Goal: Task Accomplishment & Management: Use online tool/utility

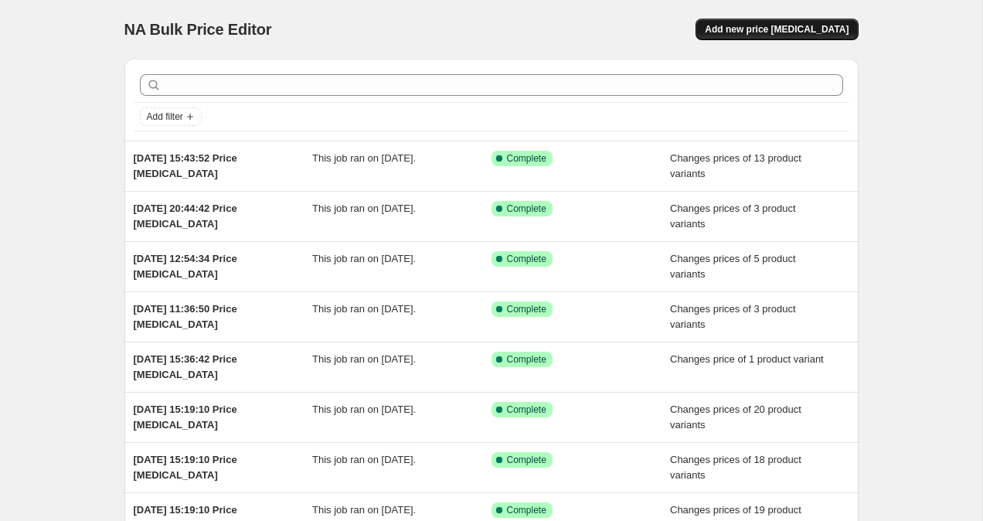
click at [754, 36] on button "Add new price [MEDICAL_DATA]" at bounding box center [776, 30] width 162 height 22
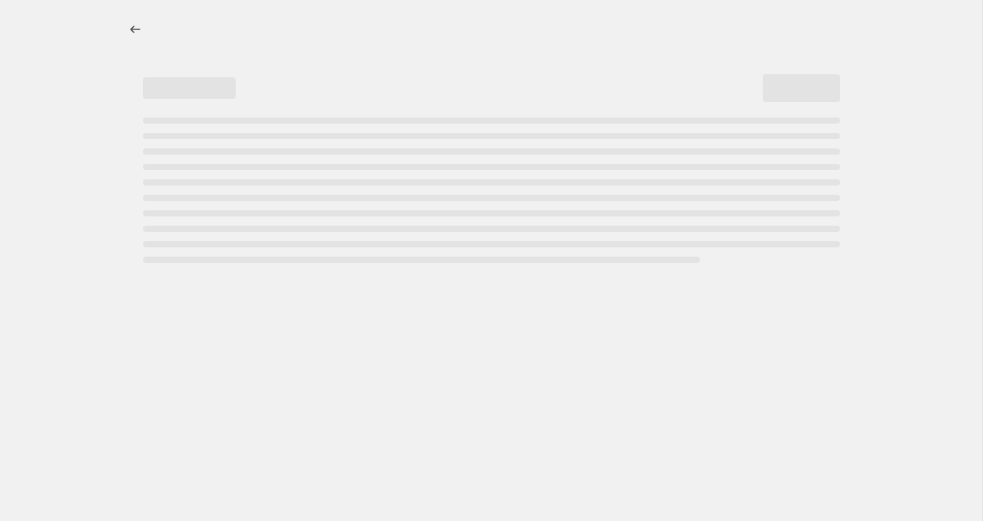
select select "percentage"
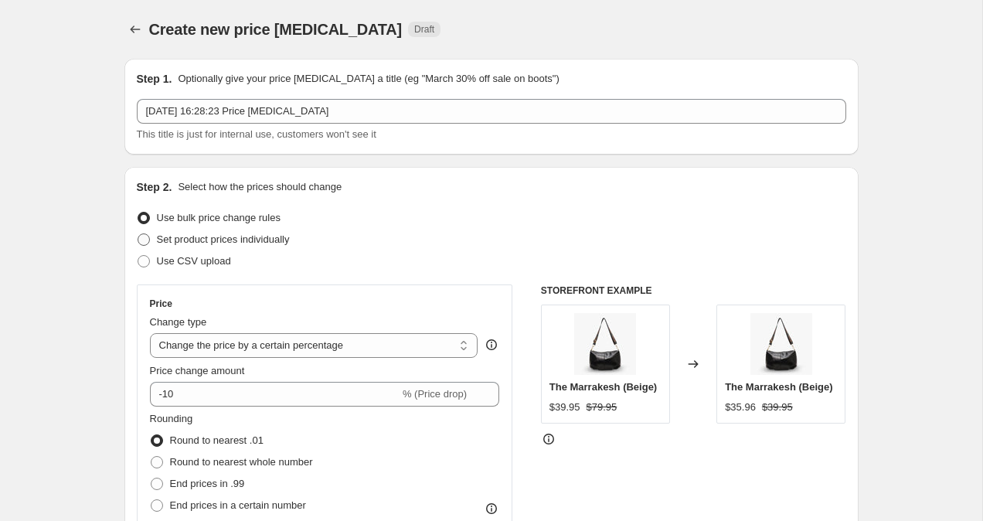
click at [138, 245] on span at bounding box center [144, 239] width 12 height 12
click at [138, 234] on input "Set product prices individually" at bounding box center [138, 233] width 1 height 1
radio input "true"
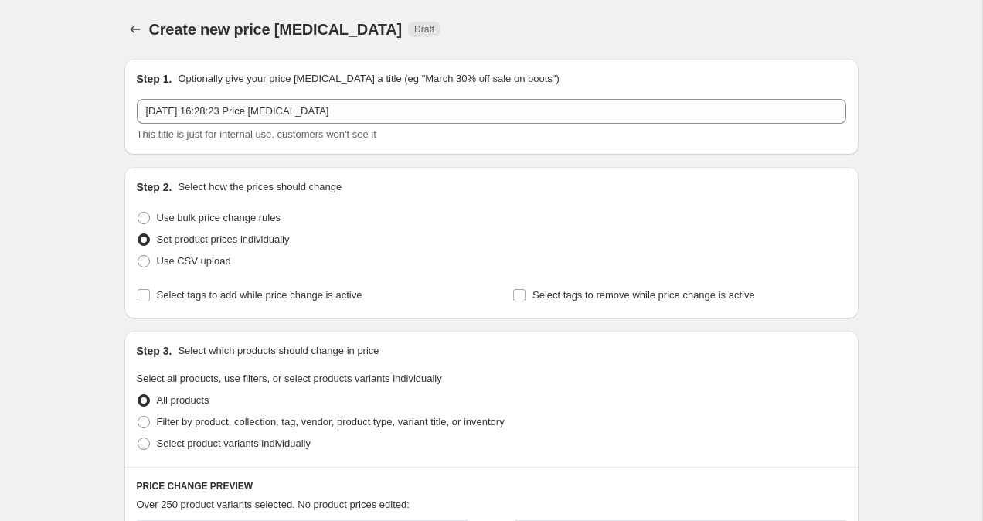
scroll to position [211, 0]
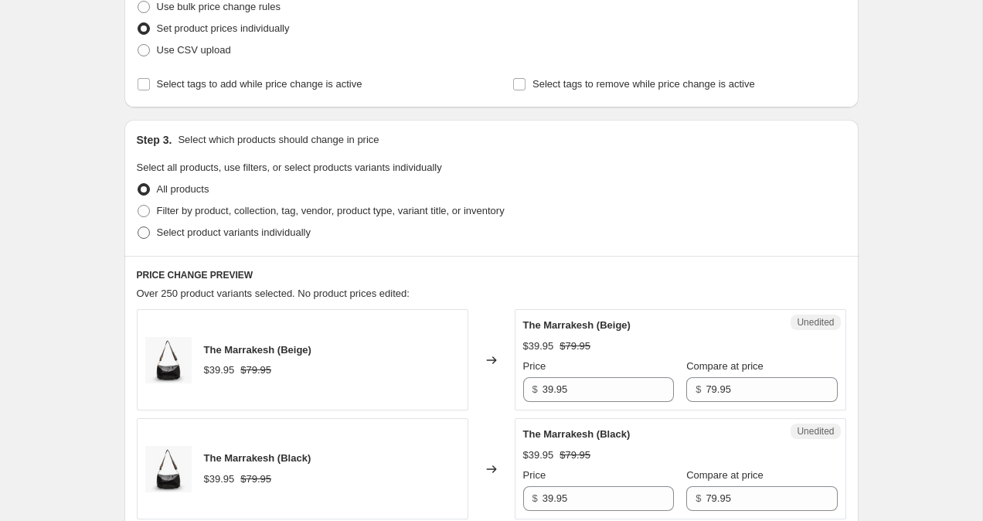
click at [138, 234] on span at bounding box center [144, 232] width 12 height 12
click at [138, 227] on input "Select product variants individually" at bounding box center [138, 226] width 1 height 1
radio input "true"
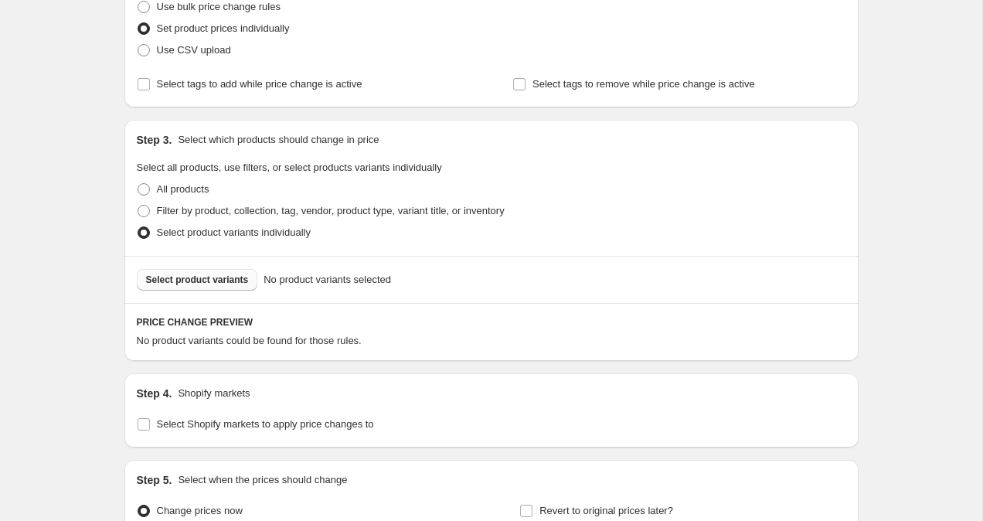
click at [168, 284] on span "Select product variants" at bounding box center [197, 279] width 103 height 12
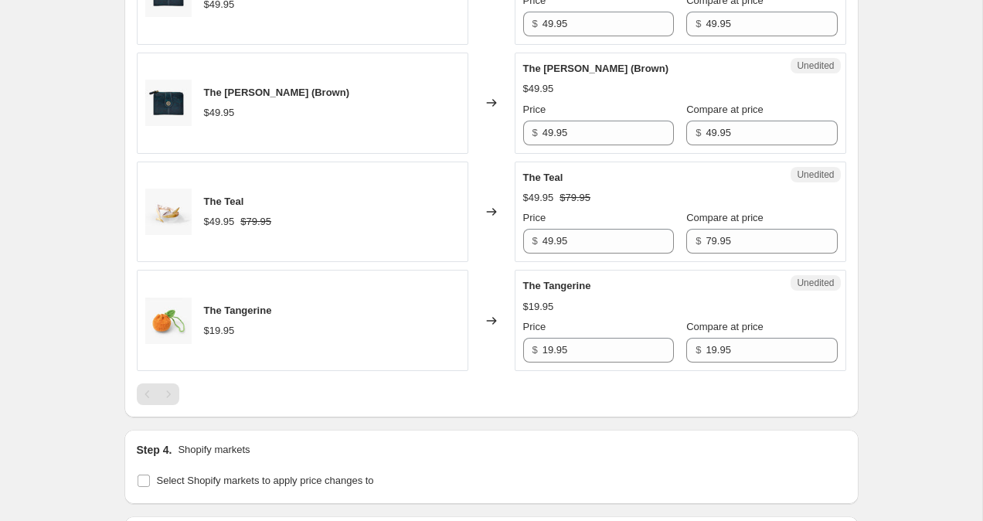
scroll to position [1288, 0]
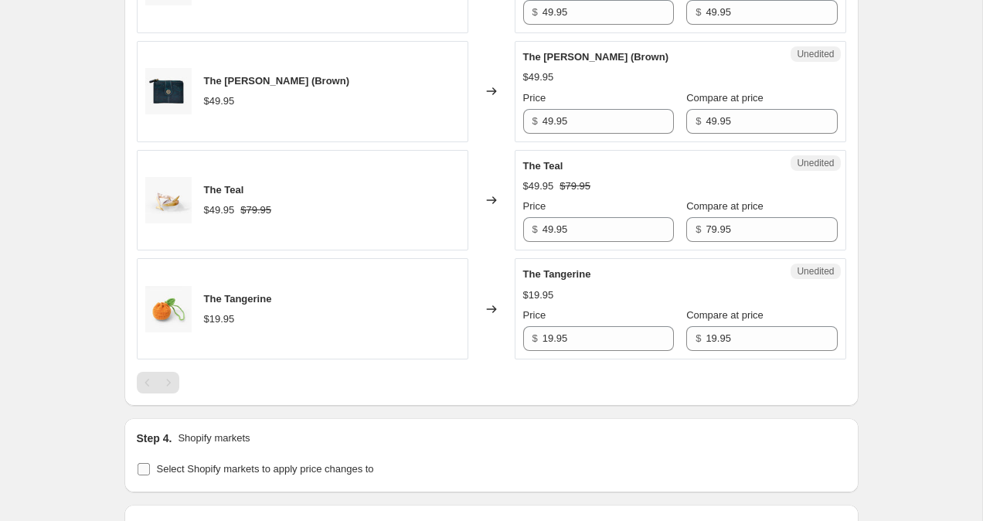
click at [137, 462] on span at bounding box center [144, 469] width 14 height 14
click at [138, 463] on input "Select Shopify markets to apply price changes to" at bounding box center [144, 469] width 12 height 12
checkbox input "true"
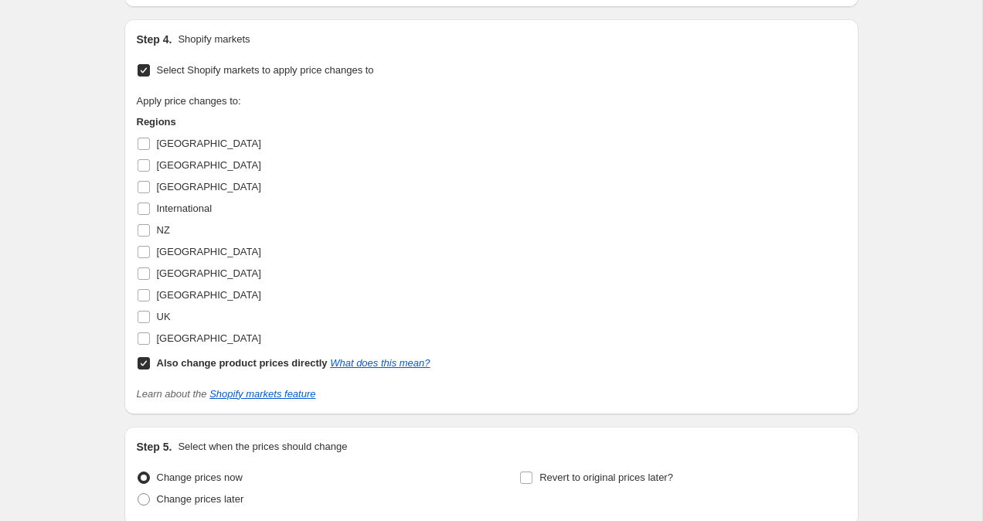
scroll to position [1742, 0]
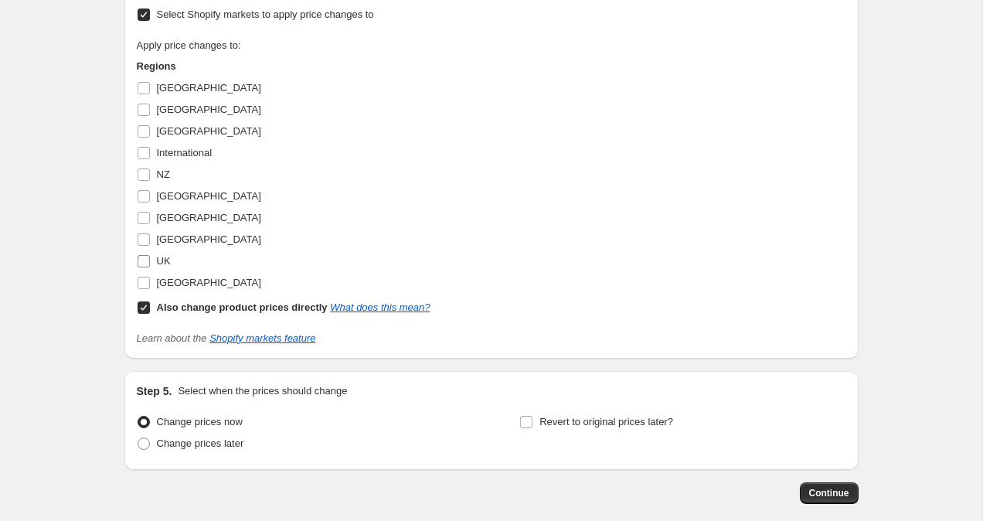
click at [145, 263] on input "UK" at bounding box center [144, 261] width 12 height 12
checkbox input "true"
click at [145, 307] on input "Also change product prices directly What does this mean?" at bounding box center [144, 307] width 12 height 12
checkbox input "false"
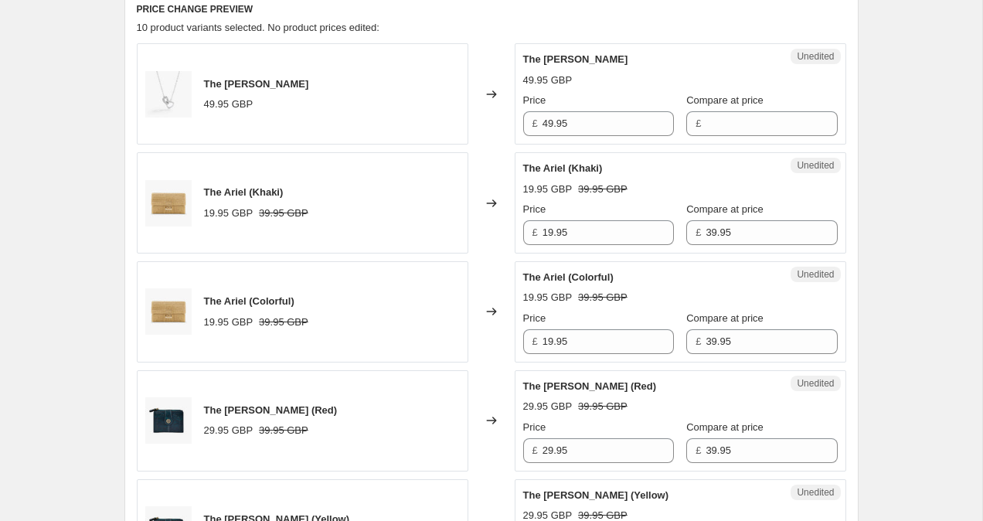
scroll to position [420, 0]
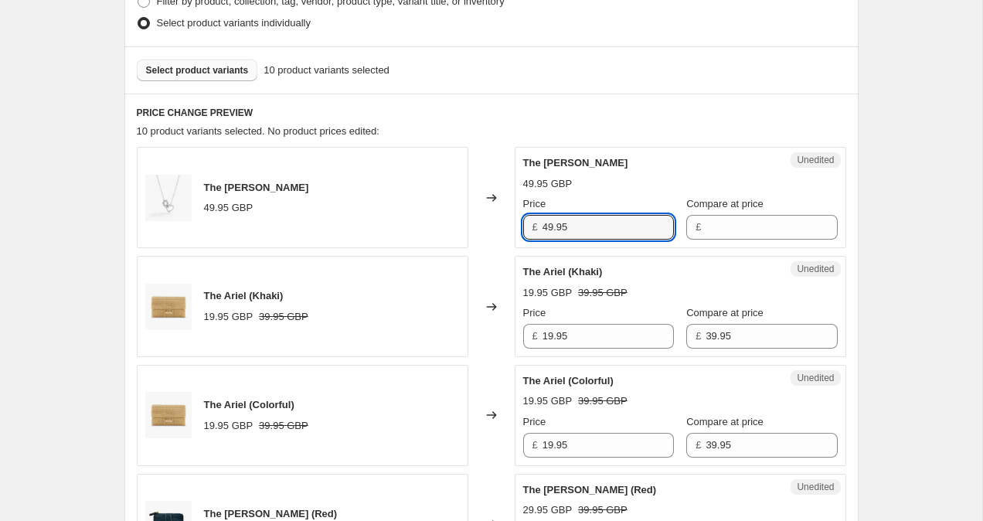
drag, startPoint x: 550, startPoint y: 224, endPoint x: 528, endPoint y: 224, distance: 22.4
click at [528, 224] on div "£ 49.95" at bounding box center [598, 227] width 151 height 25
type input "39.95"
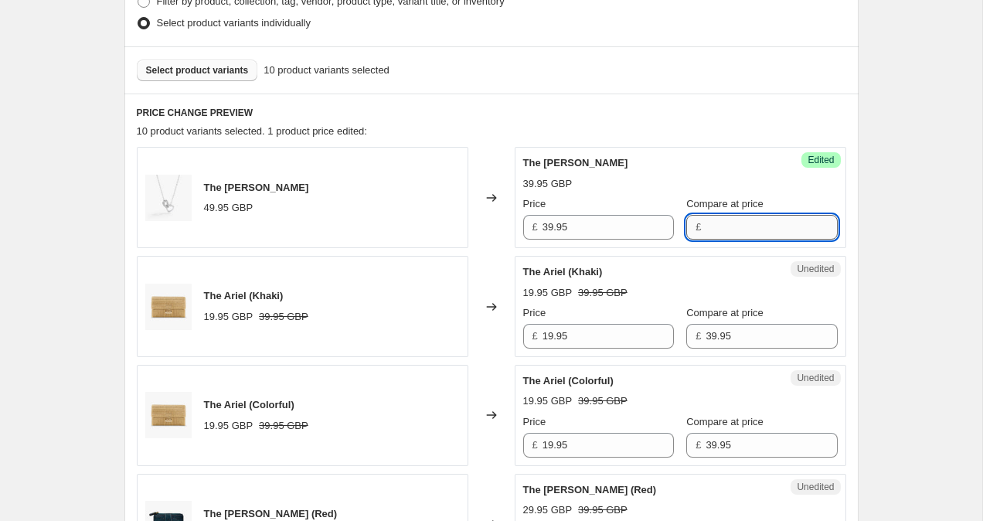
click at [742, 225] on input "Compare at price" at bounding box center [770, 227] width 131 height 25
type input "39.95"
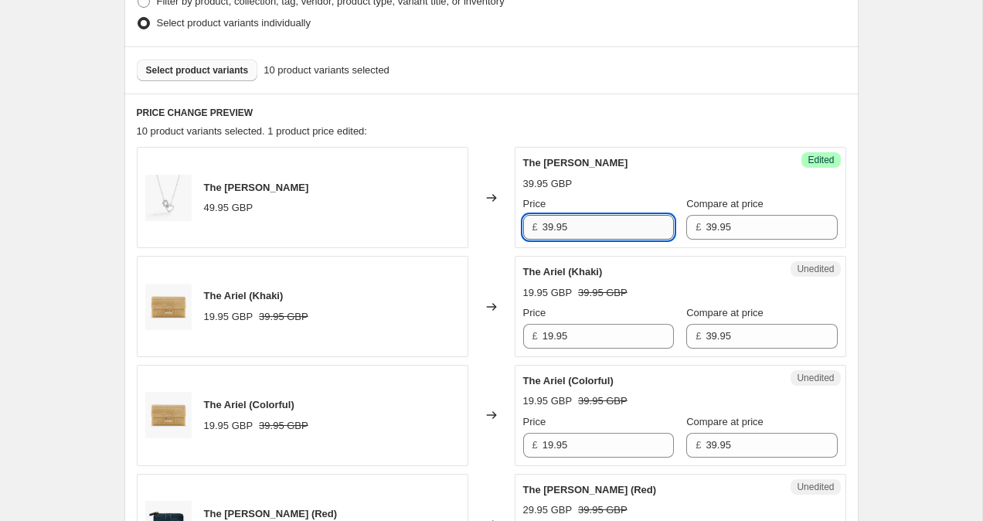
click at [550, 226] on input "39.95" at bounding box center [607, 227] width 131 height 25
type input "29.95"
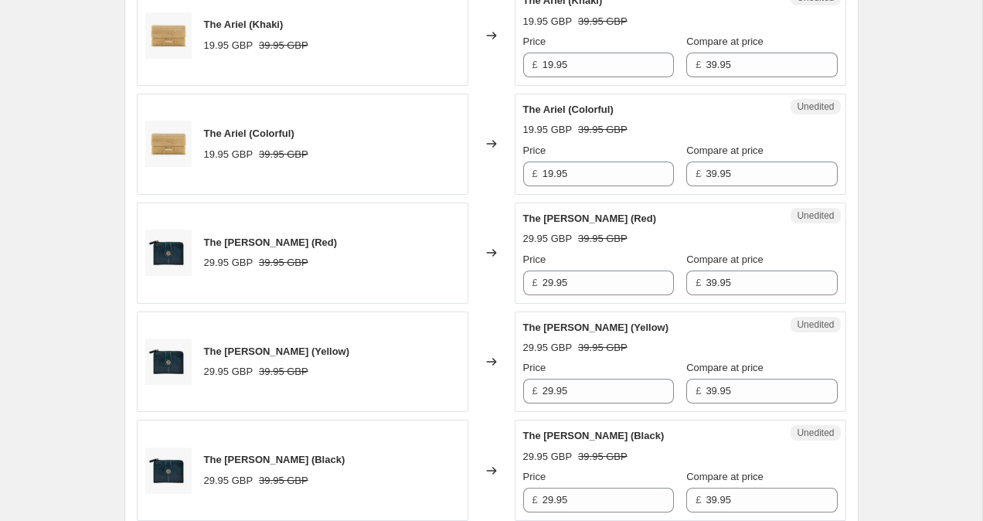
scroll to position [704, 0]
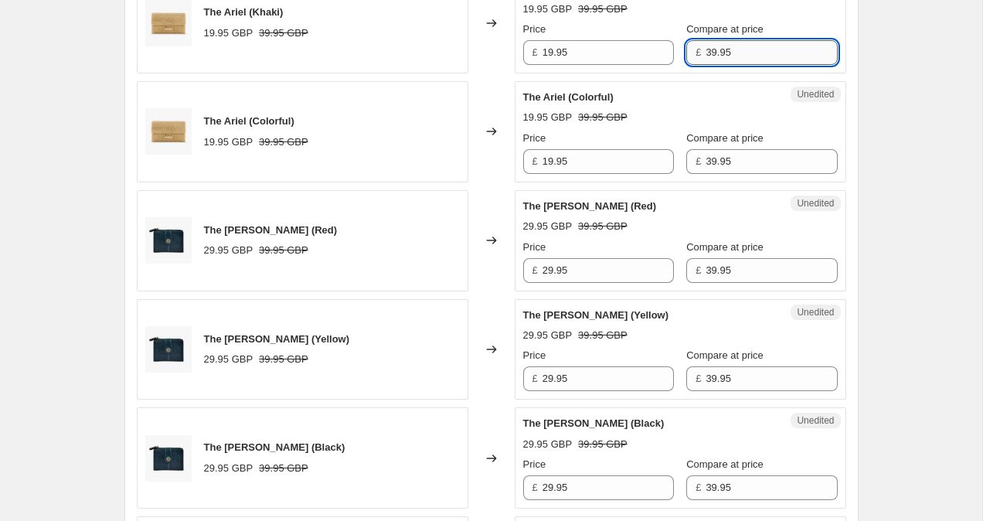
click at [705, 56] on input "39.95" at bounding box center [770, 52] width 131 height 25
type input "29.95"
click at [705, 166] on input "39.95" at bounding box center [770, 161] width 131 height 25
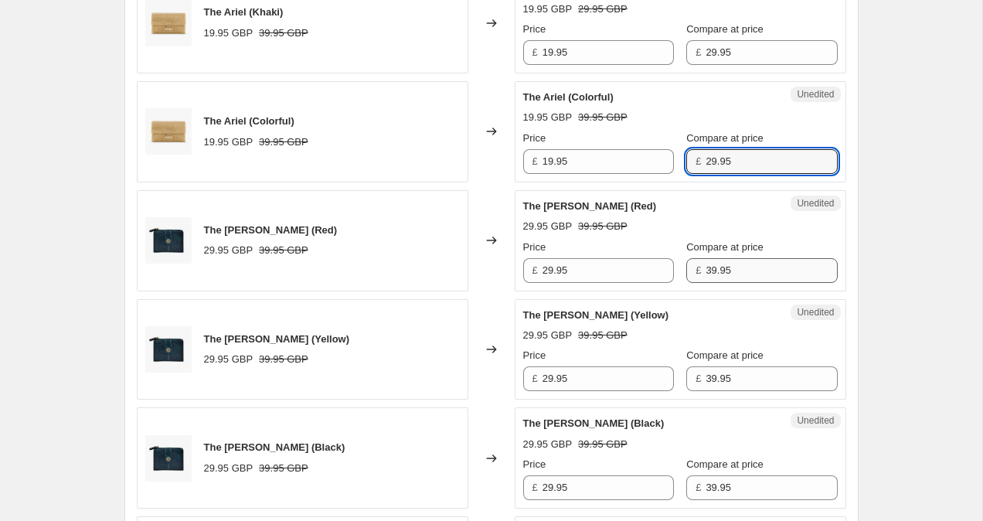
type input "29.95"
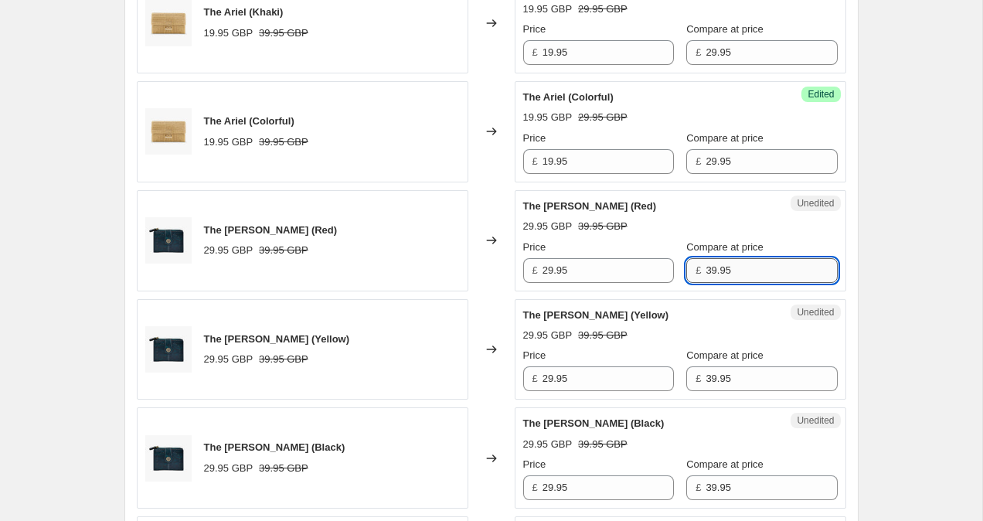
click at [705, 272] on input "39.95" at bounding box center [770, 270] width 131 height 25
type input "29.95"
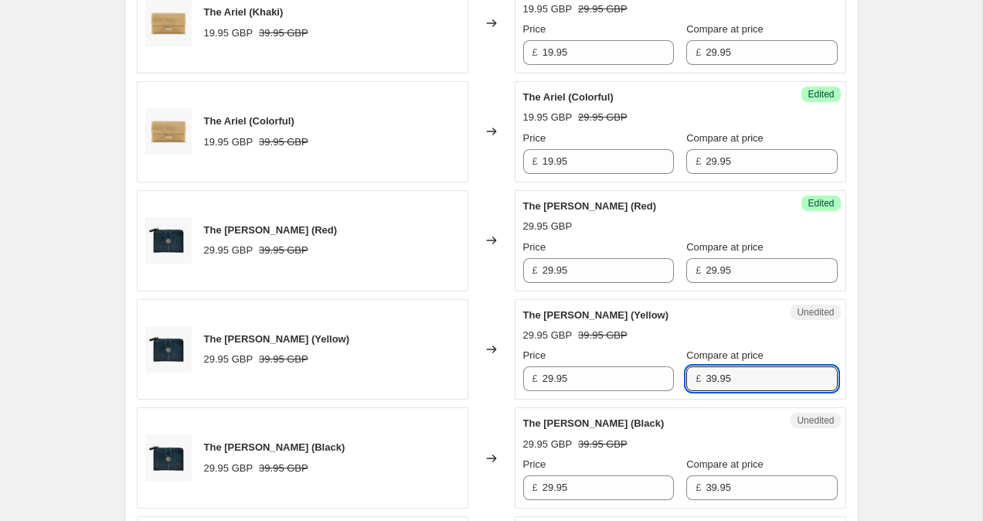
drag, startPoint x: 696, startPoint y: 380, endPoint x: 679, endPoint y: 380, distance: 17.0
click at [688, 380] on div "£ 39.95" at bounding box center [761, 378] width 151 height 25
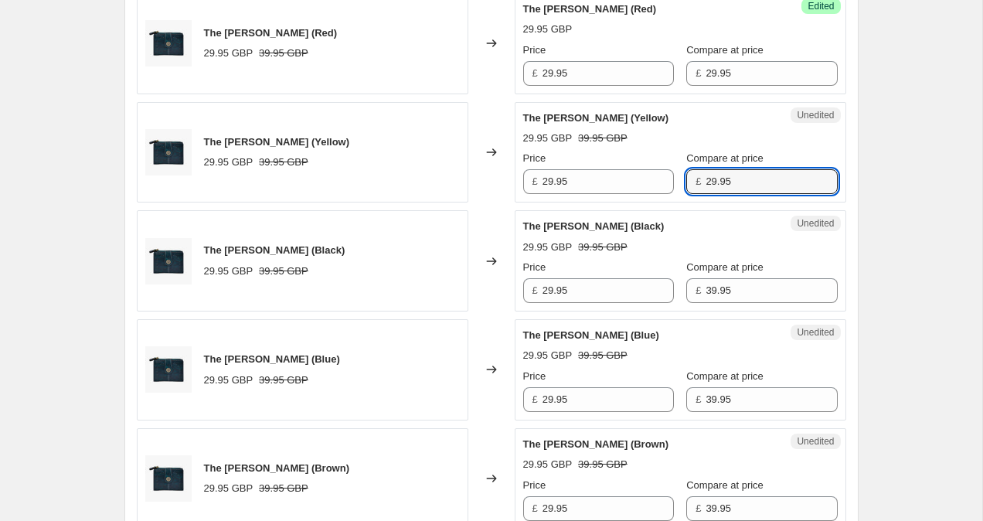
scroll to position [936, 0]
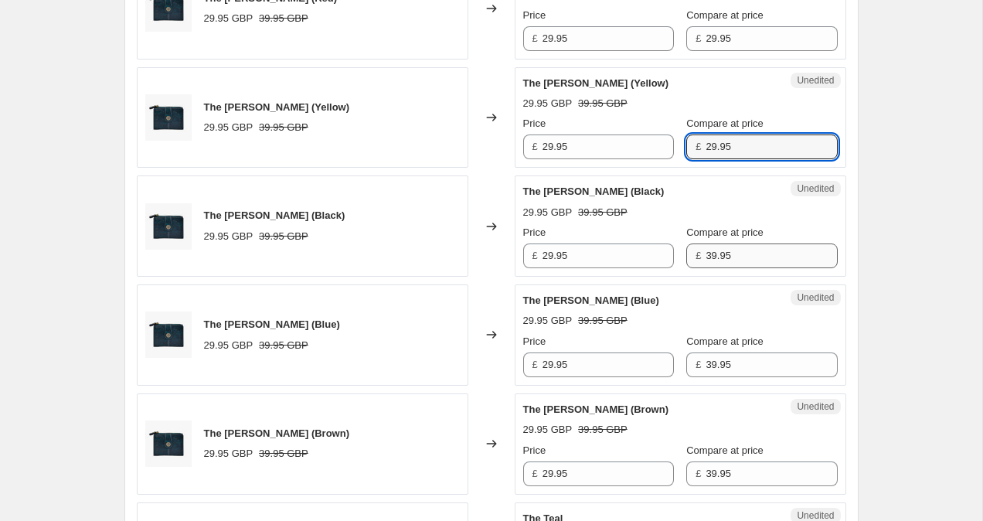
type input "29.95"
click at [705, 256] on input "39.95" at bounding box center [770, 255] width 131 height 25
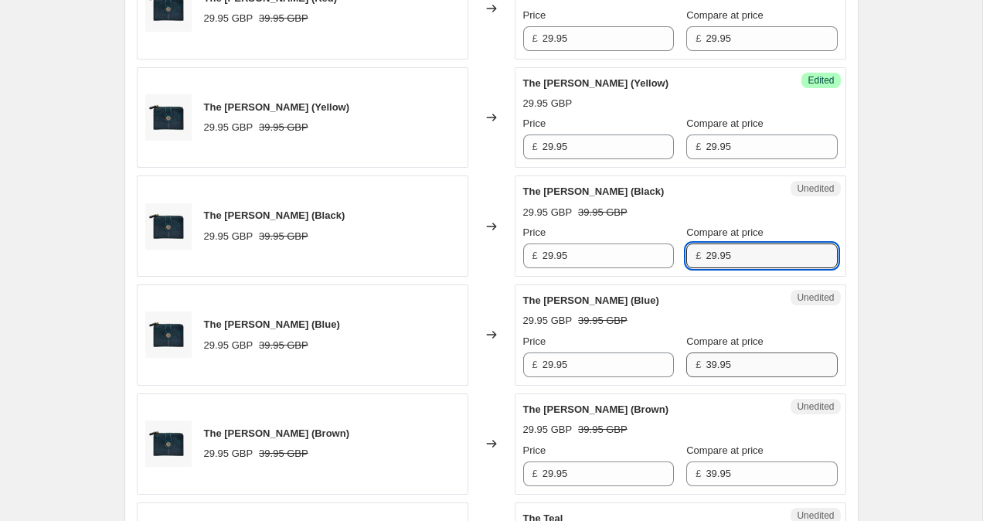
type input "29.95"
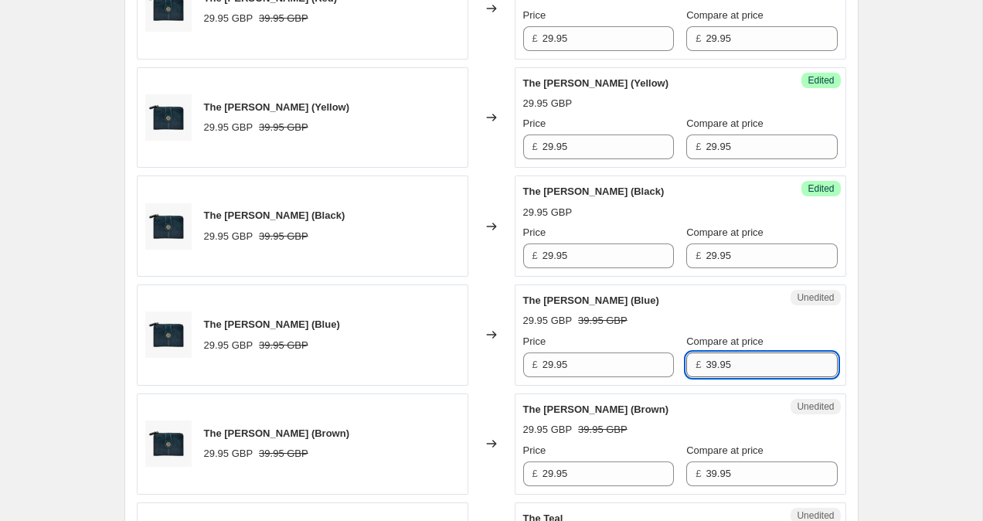
click at [705, 356] on input "39.95" at bounding box center [770, 364] width 131 height 25
type input "29.95"
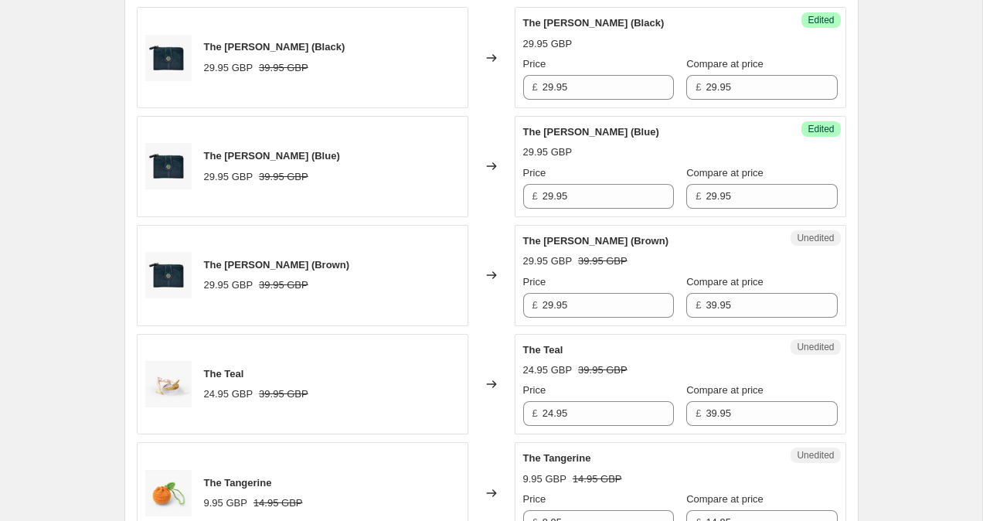
scroll to position [1174, 0]
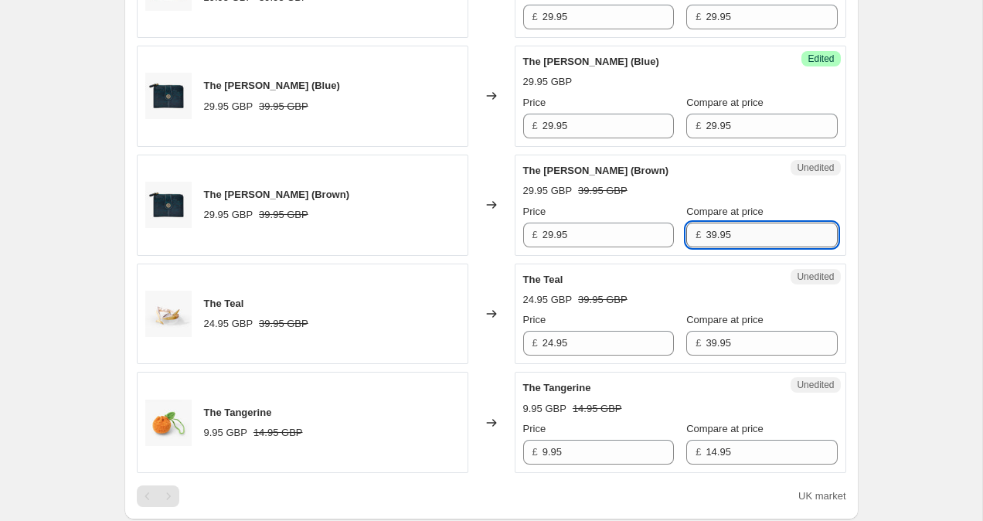
click at [705, 234] on input "39.95" at bounding box center [770, 234] width 131 height 25
type input "29.95"
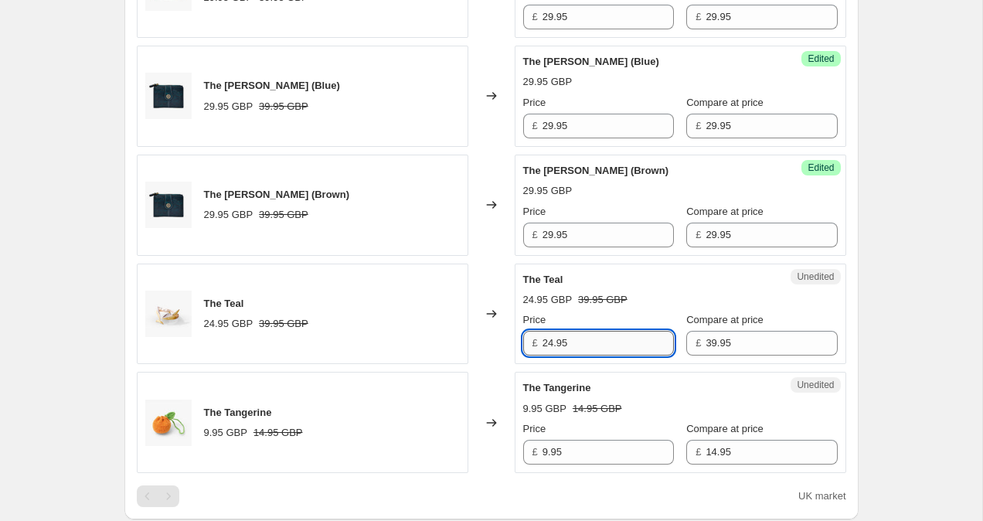
click at [554, 341] on input "24.95" at bounding box center [607, 343] width 131 height 25
type input "29.95"
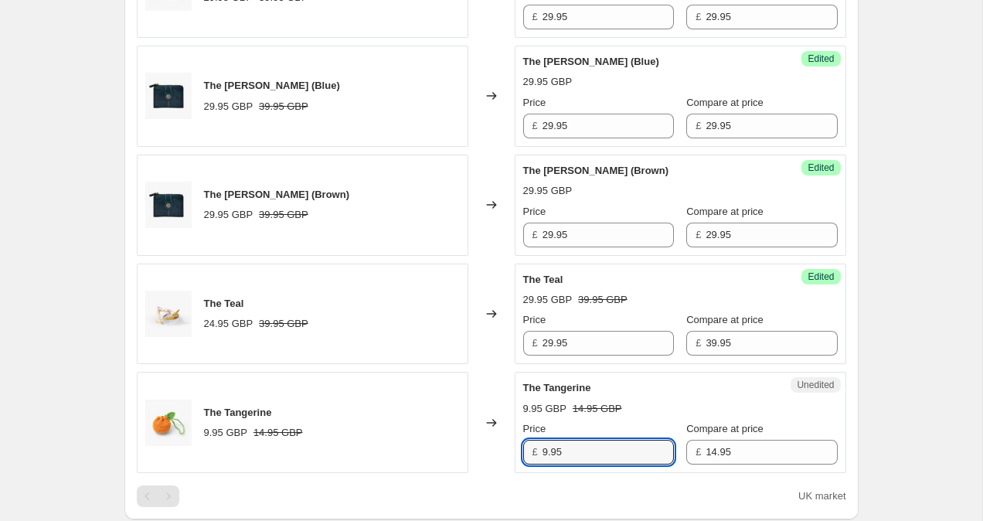
click at [541, 448] on div "£ 9.95" at bounding box center [598, 452] width 151 height 25
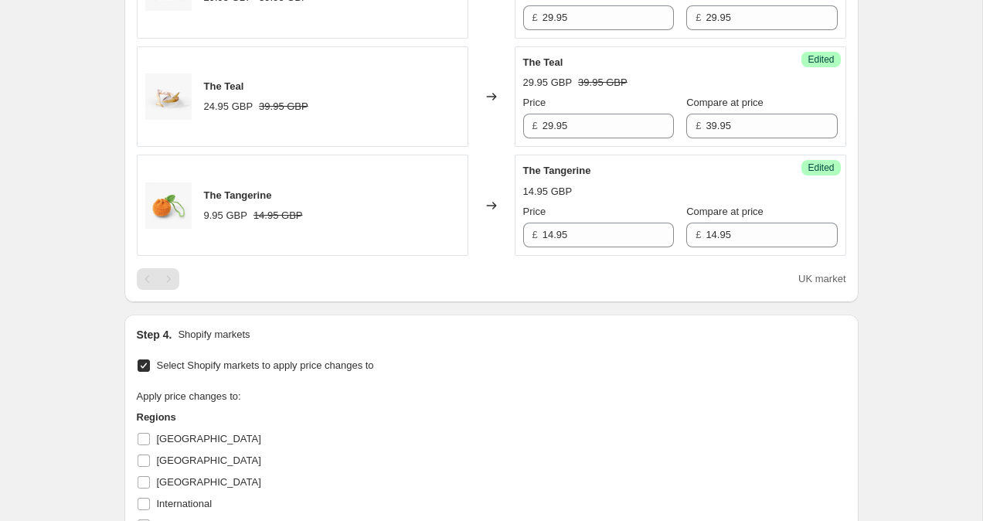
scroll to position [1403, 0]
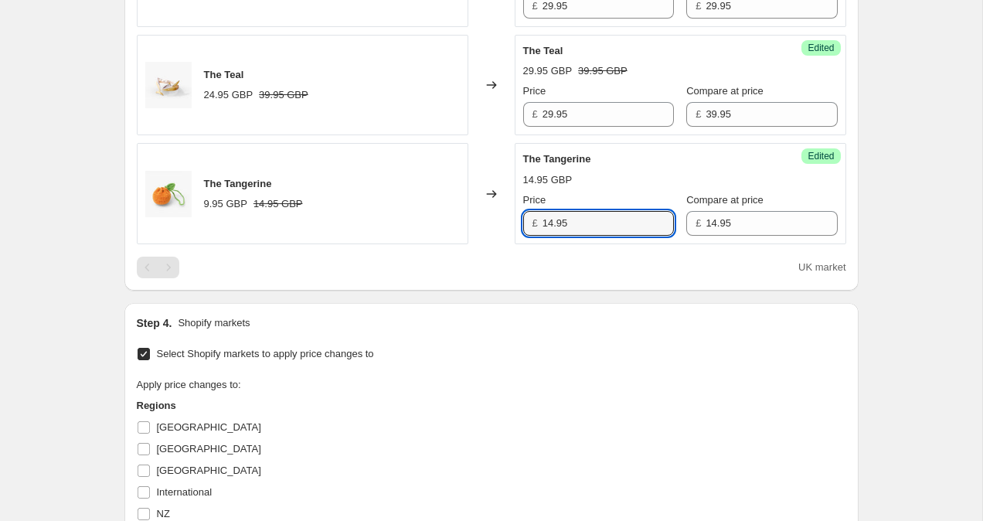
drag, startPoint x: 552, startPoint y: 222, endPoint x: 533, endPoint y: 222, distance: 18.5
click at [535, 222] on div "£ 14.95" at bounding box center [598, 223] width 151 height 25
type input "9.95"
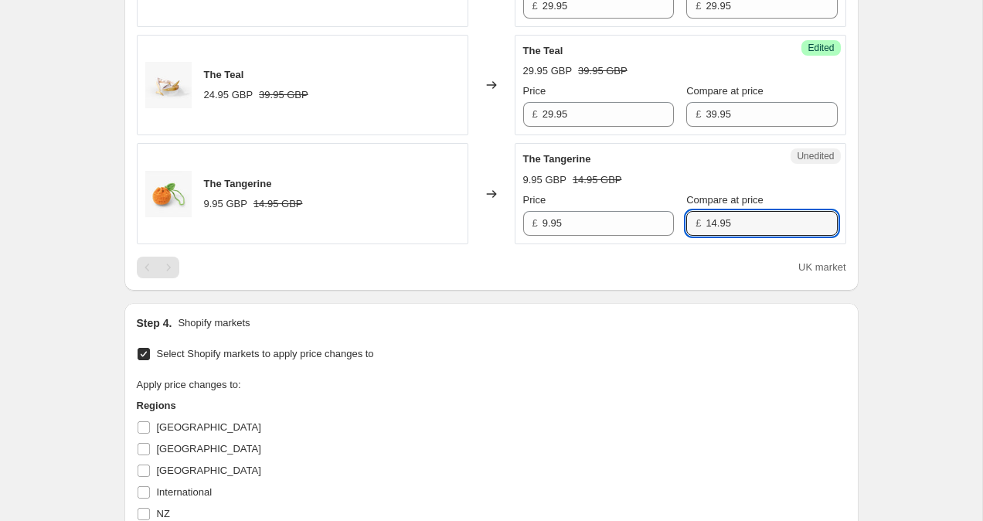
drag, startPoint x: 700, startPoint y: 223, endPoint x: 671, endPoint y: 223, distance: 29.4
click at [686, 223] on div "£ 14.95" at bounding box center [761, 223] width 151 height 25
type input "9.95"
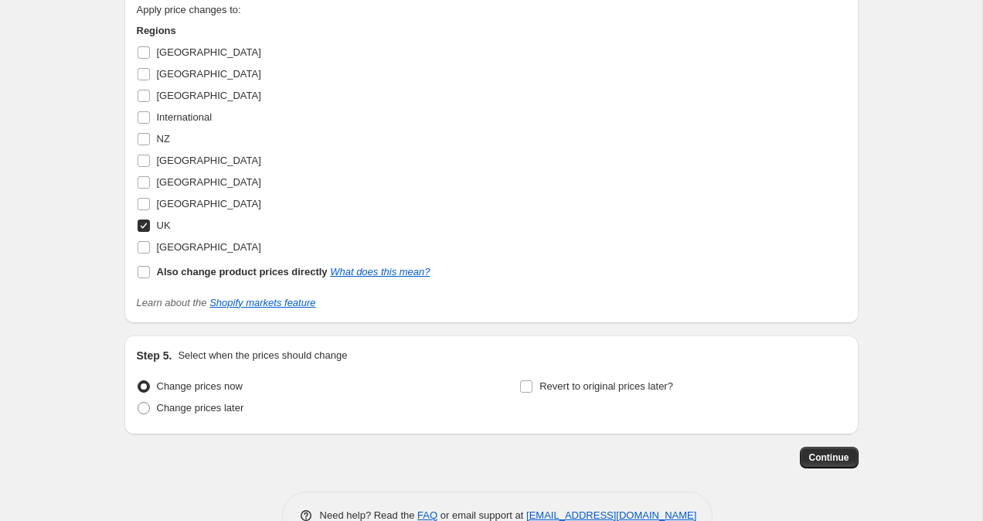
scroll to position [1779, 0]
click at [819, 449] on button "Continue" at bounding box center [829, 456] width 59 height 22
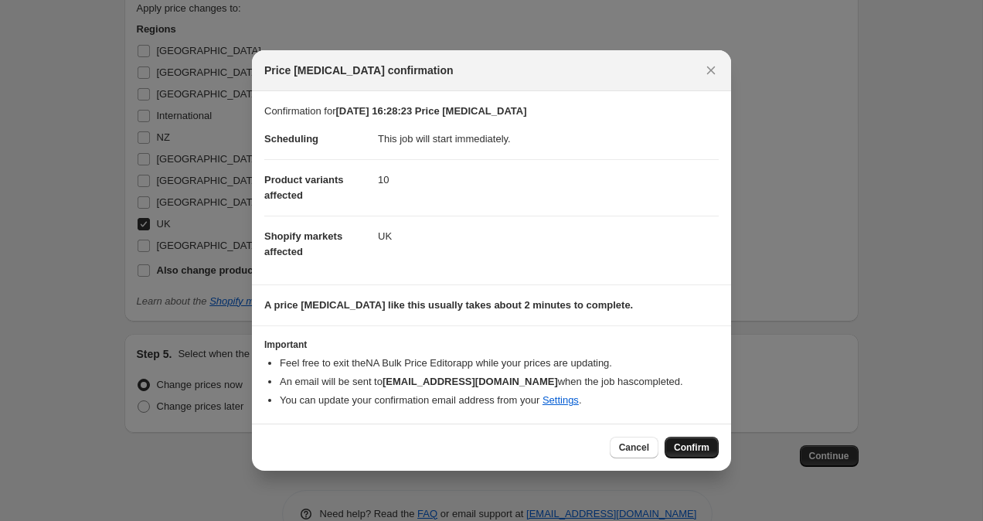
click at [709, 443] on button "Confirm" at bounding box center [691, 447] width 54 height 22
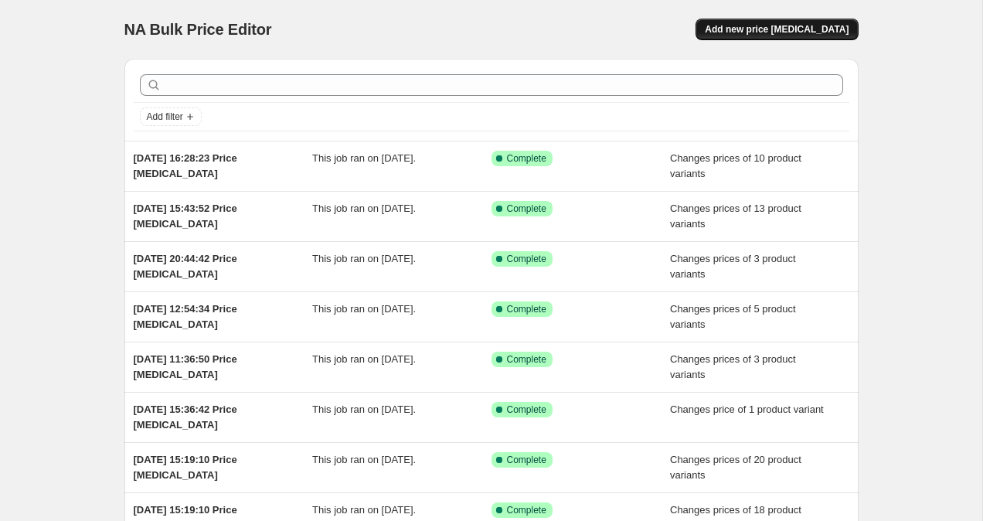
click at [820, 32] on span "Add new price [MEDICAL_DATA]" at bounding box center [777, 29] width 144 height 12
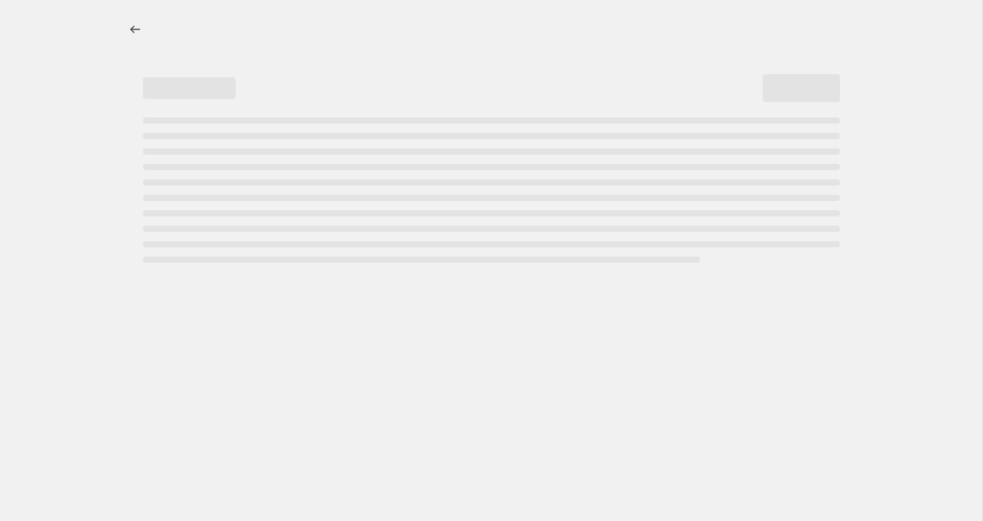
select select "percentage"
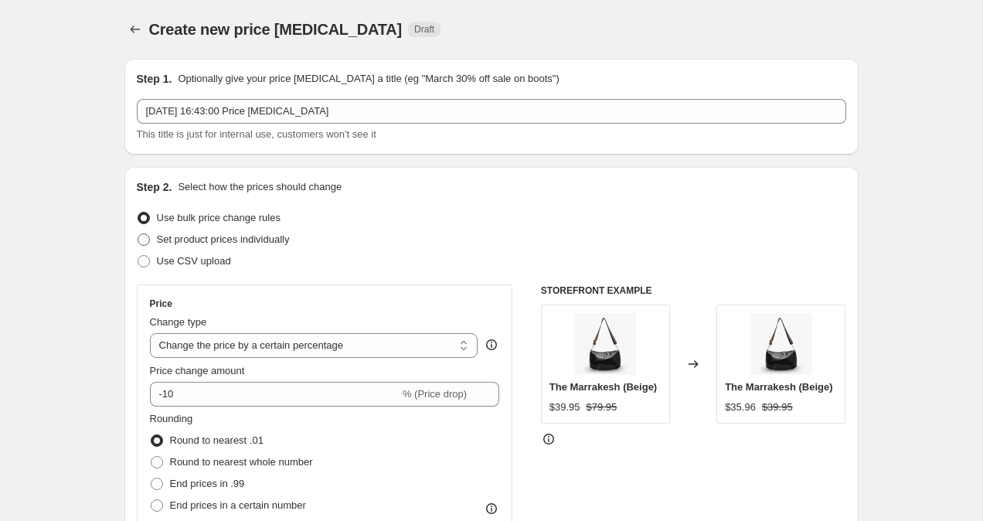
click at [143, 236] on span at bounding box center [144, 239] width 12 height 12
click at [138, 234] on input "Set product prices individually" at bounding box center [138, 233] width 1 height 1
radio input "true"
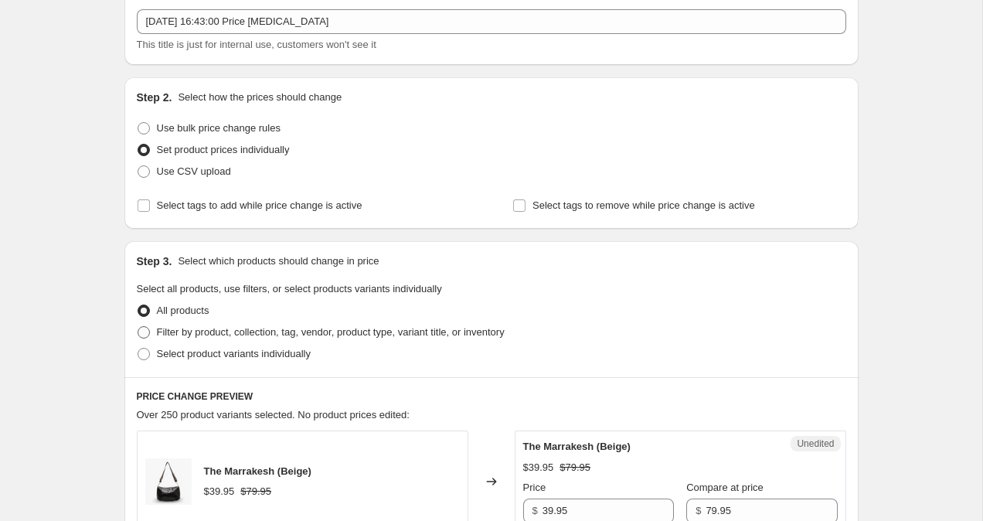
scroll to position [90, 0]
click at [142, 350] on span at bounding box center [144, 353] width 12 height 12
click at [138, 348] on input "Select product variants individually" at bounding box center [138, 347] width 1 height 1
radio input "true"
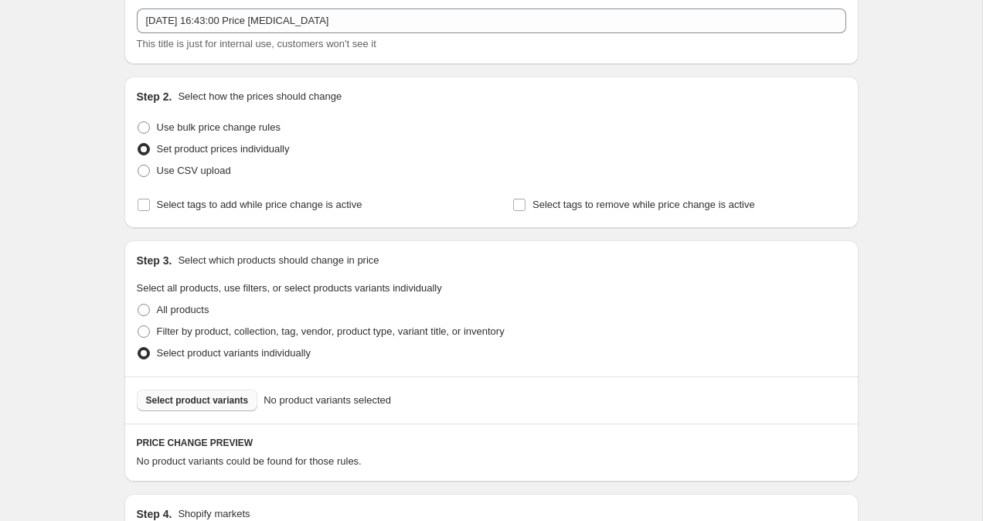
click at [191, 398] on span "Select product variants" at bounding box center [197, 400] width 103 height 12
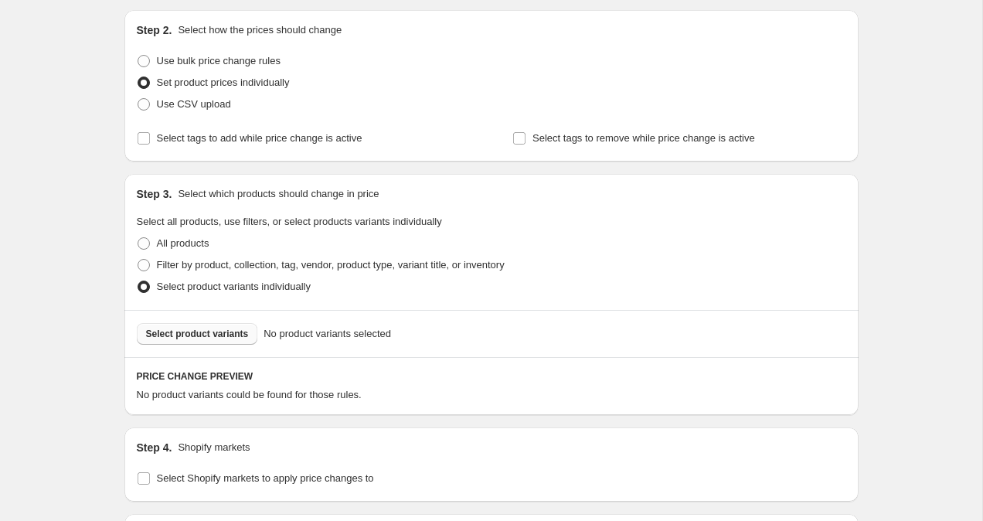
scroll to position [377, 0]
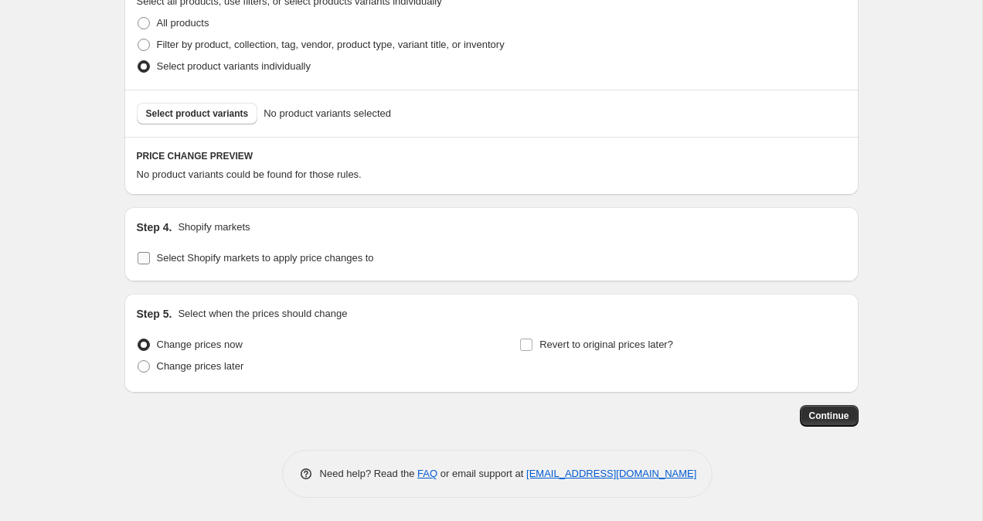
click at [141, 261] on input "Select Shopify markets to apply price changes to" at bounding box center [144, 258] width 12 height 12
checkbox input "true"
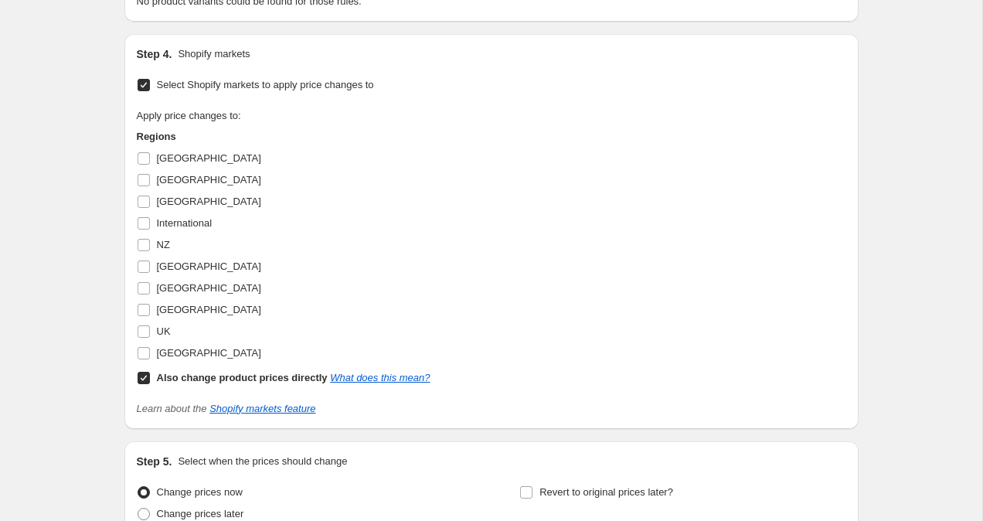
scroll to position [552, 0]
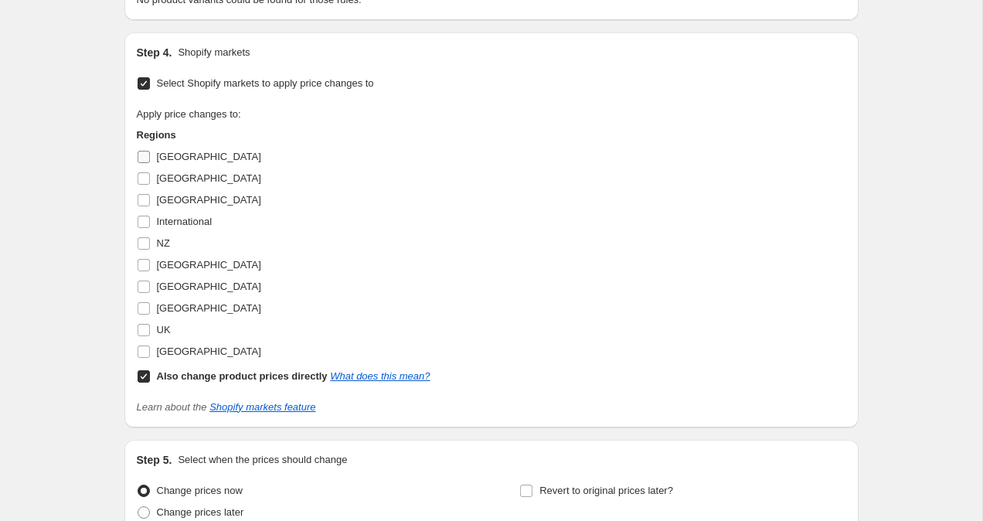
click at [144, 162] on input "[GEOGRAPHIC_DATA]" at bounding box center [144, 157] width 12 height 12
checkbox input "true"
click at [141, 375] on input "Also change product prices directly What does this mean?" at bounding box center [144, 376] width 12 height 12
checkbox input "false"
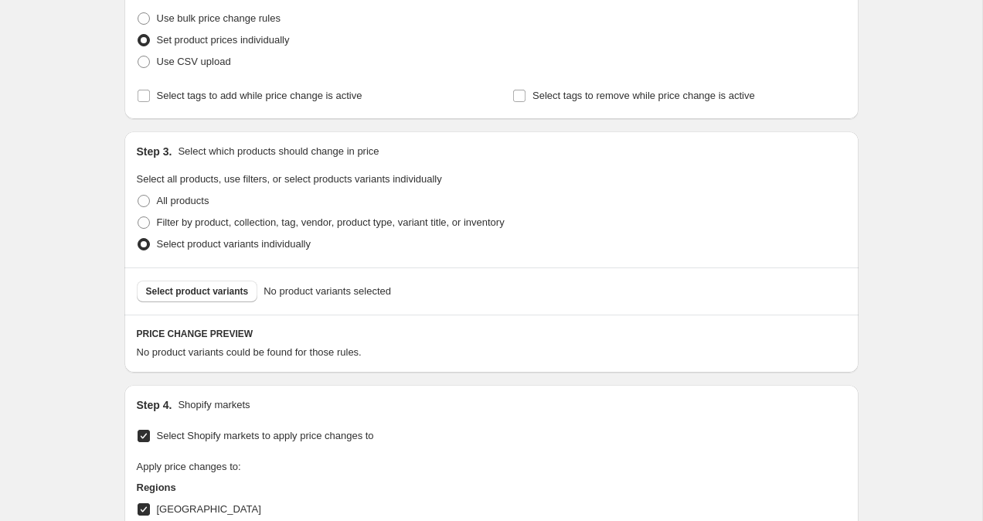
scroll to position [114, 0]
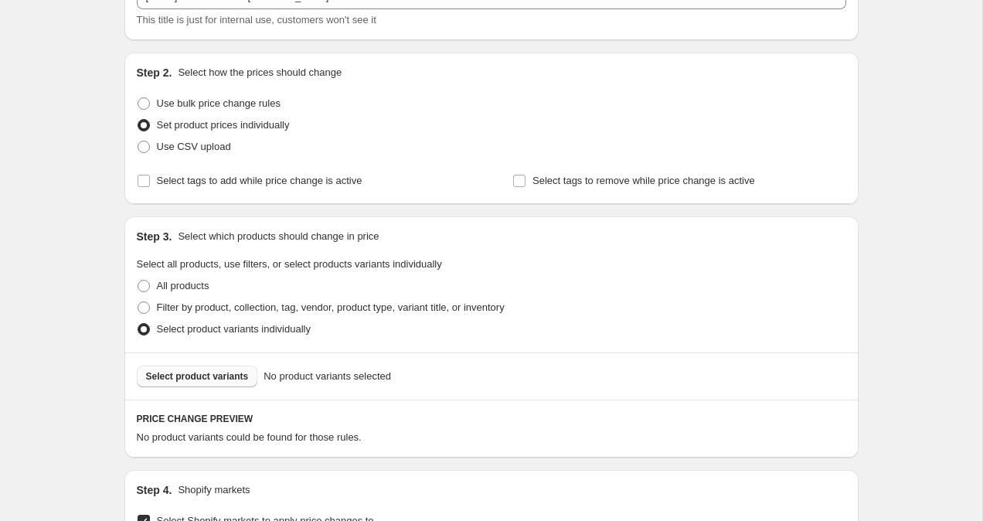
click at [179, 378] on span "Select product variants" at bounding box center [197, 376] width 103 height 12
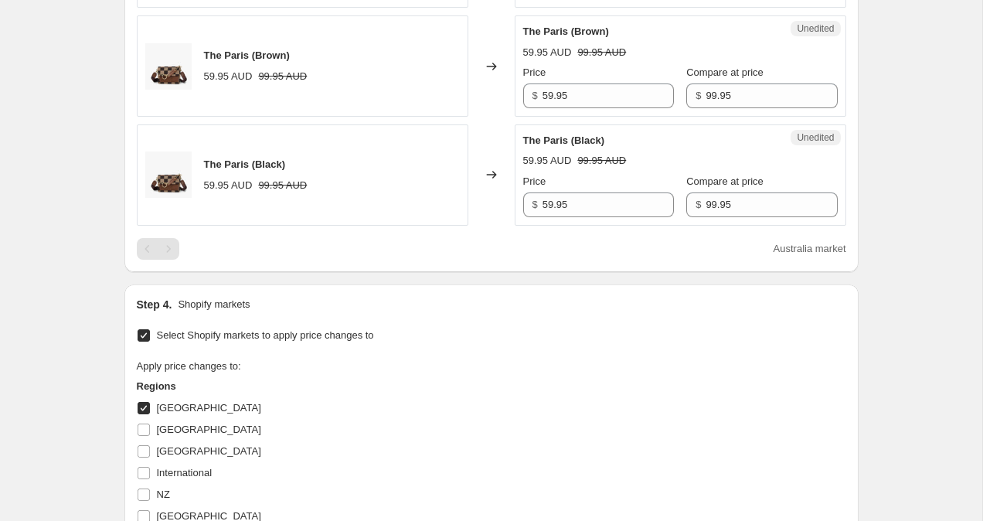
scroll to position [581, 0]
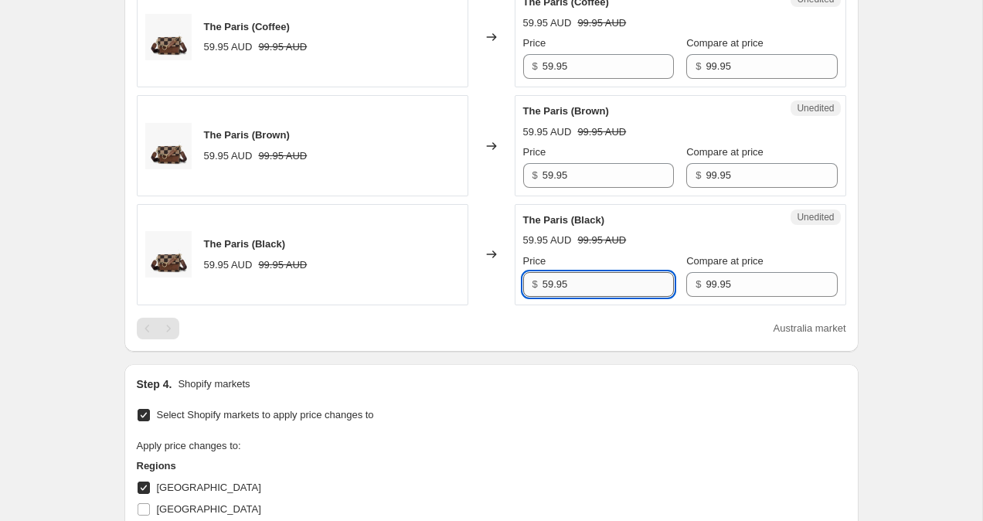
click at [549, 286] on input "59.95" at bounding box center [607, 284] width 131 height 25
type input "79.95"
click at [548, 174] on input "59.95" at bounding box center [607, 175] width 131 height 25
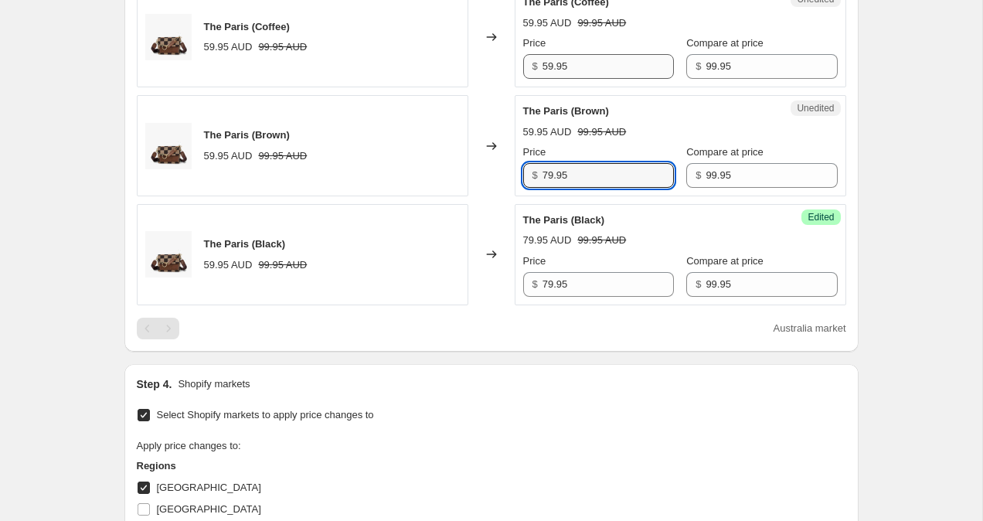
type input "79.95"
click at [548, 63] on input "59.95" at bounding box center [607, 66] width 131 height 25
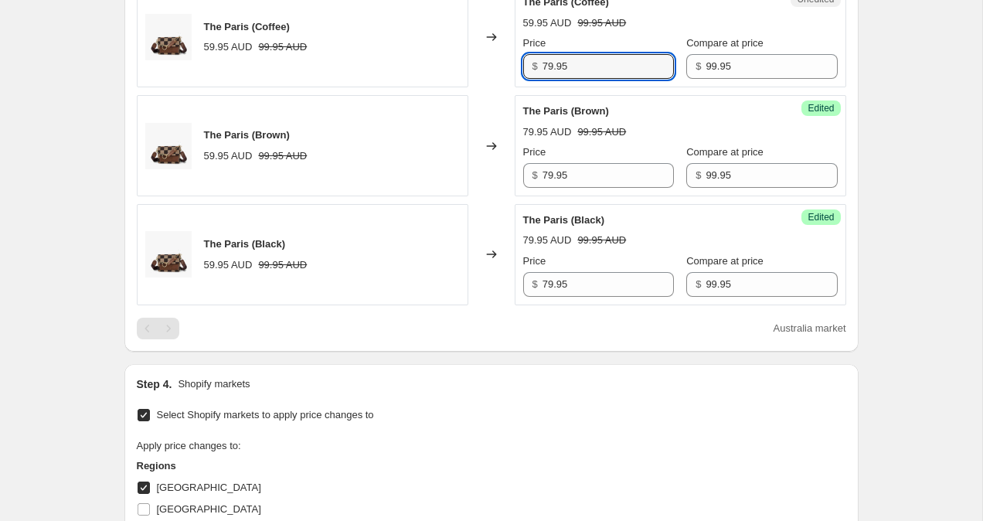
type input "79.95"
click at [915, 184] on div "Create new price [MEDICAL_DATA]. This page is ready Create new price [MEDICAL_D…" at bounding box center [491, 208] width 982 height 1578
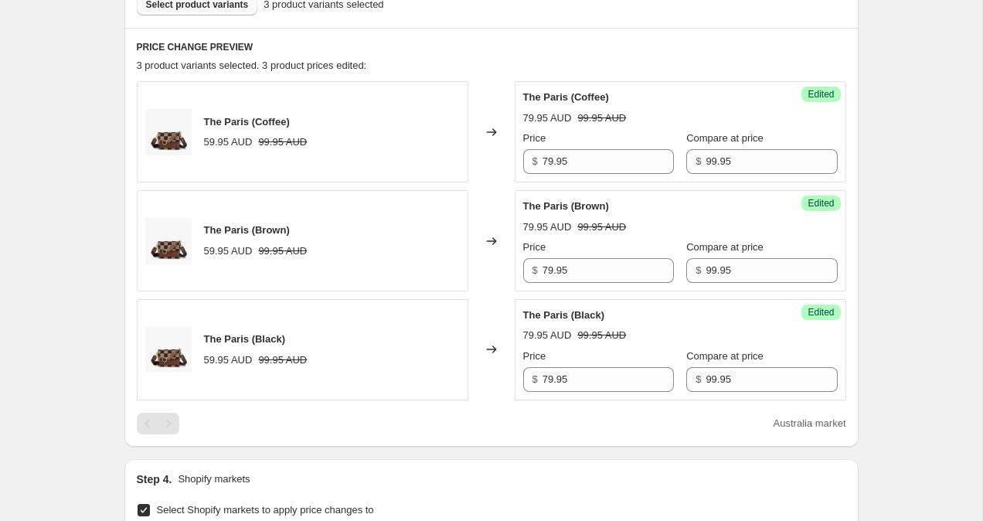
scroll to position [1058, 0]
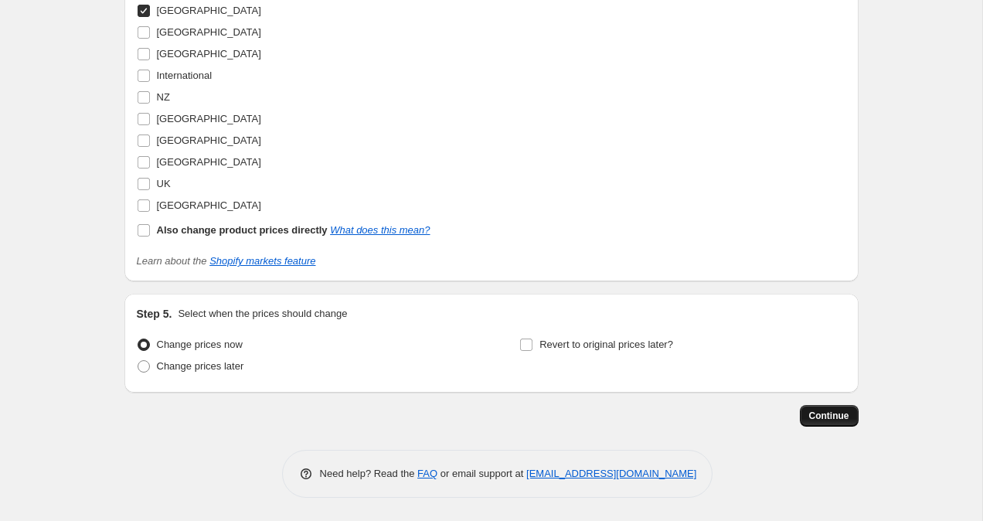
click at [835, 421] on span "Continue" at bounding box center [829, 415] width 40 height 12
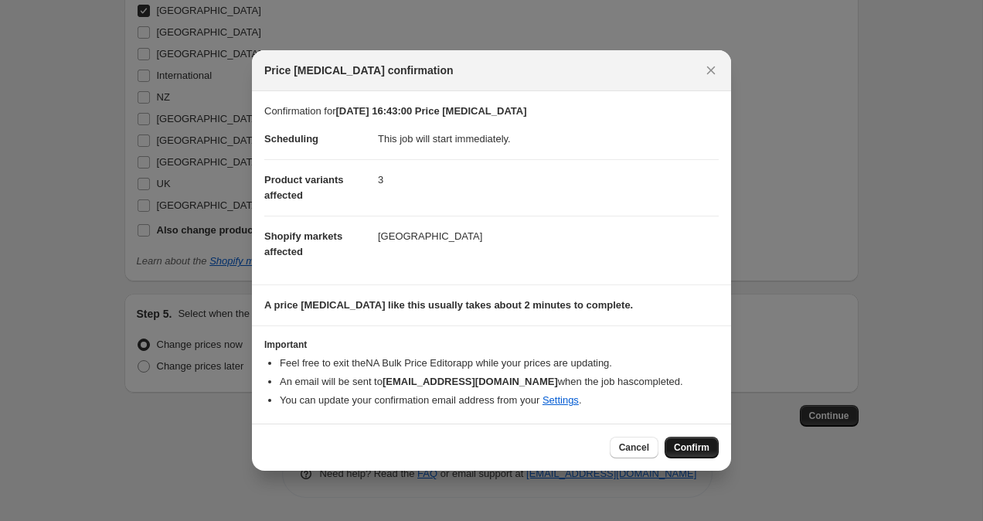
click at [688, 450] on span "Confirm" at bounding box center [692, 447] width 36 height 12
